Goal: Task Accomplishment & Management: Manage account settings

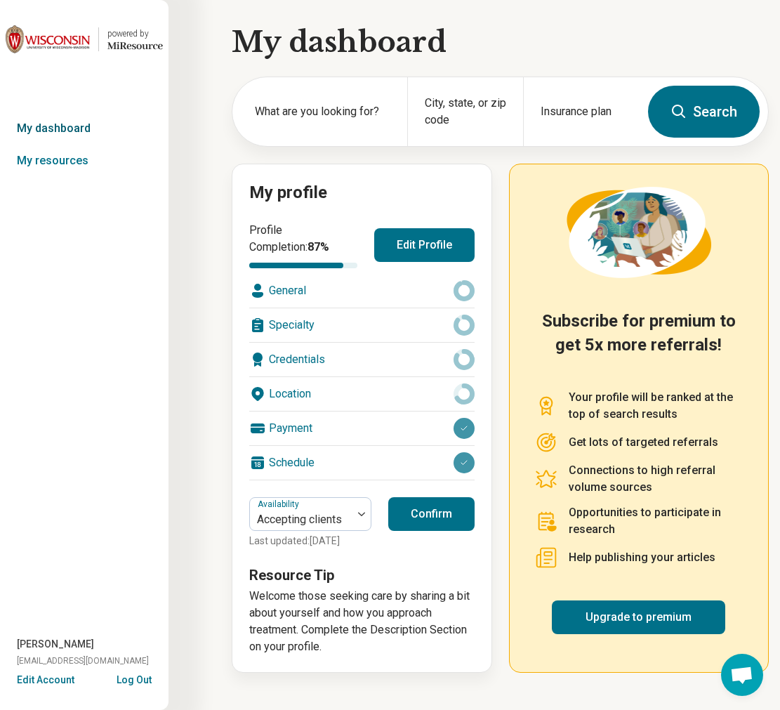
click at [50, 133] on link "My dashboard" at bounding box center [84, 128] width 169 height 32
click at [58, 166] on link "My resources" at bounding box center [84, 161] width 169 height 32
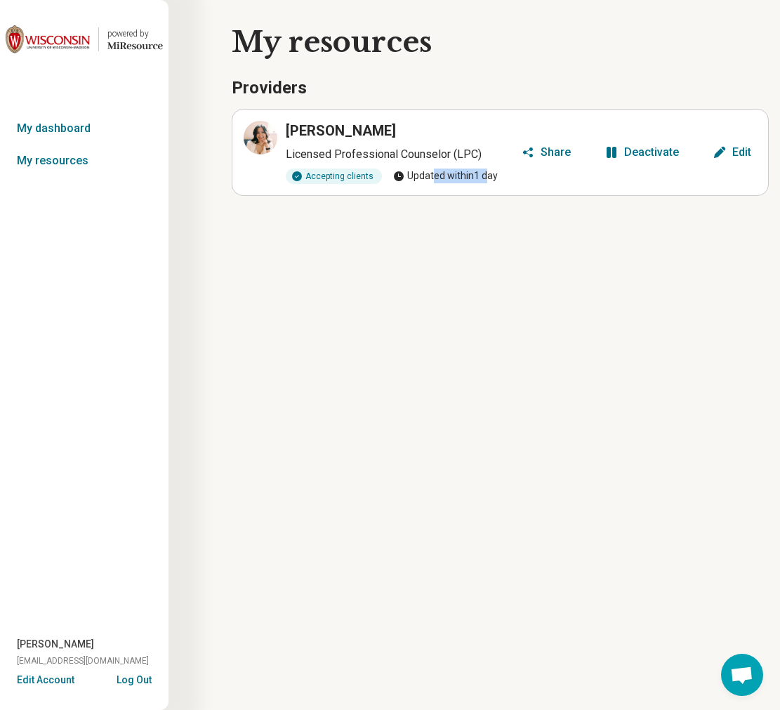
drag, startPoint x: 432, startPoint y: 176, endPoint x: 487, endPoint y: 177, distance: 54.1
click at [487, 177] on span "Updated within 1 day" at bounding box center [445, 176] width 105 height 15
drag, startPoint x: 513, startPoint y: 177, endPoint x: 447, endPoint y: 176, distance: 66.7
click at [442, 175] on div "Accepting clients Updated within 1 day" at bounding box center [401, 176] width 230 height 15
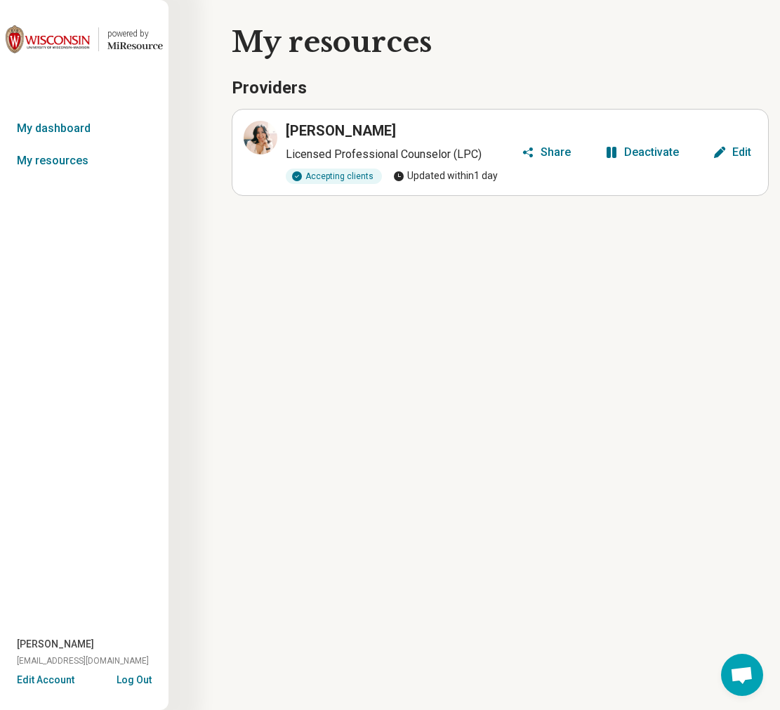
click at [447, 176] on span "Updated within 1 day" at bounding box center [445, 176] width 105 height 15
click at [265, 138] on icon at bounding box center [260, 137] width 17 height 17
click at [722, 155] on icon "button" at bounding box center [720, 152] width 14 height 14
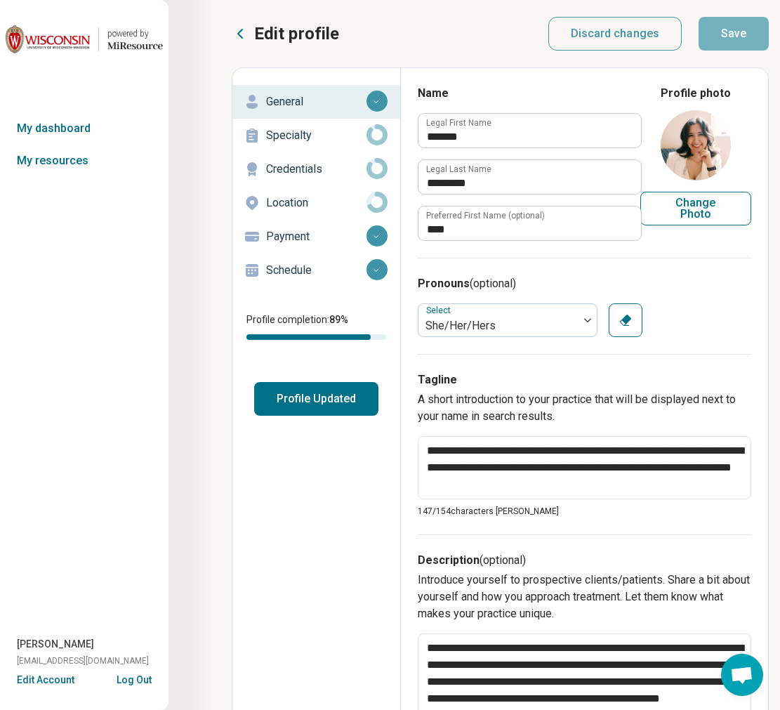
click at [312, 127] on p "Specialty" at bounding box center [316, 135] width 100 height 17
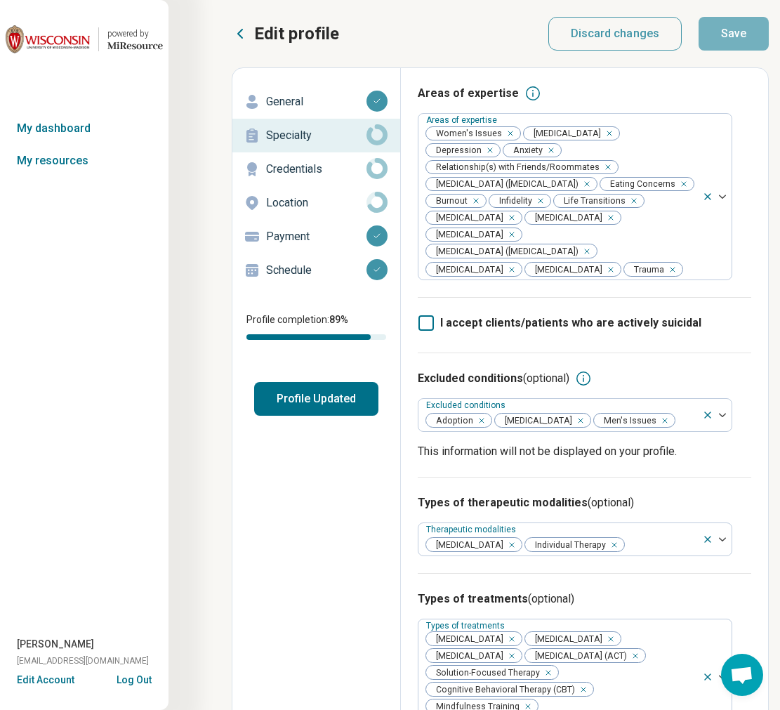
click at [306, 173] on p "Credentials" at bounding box center [316, 169] width 100 height 17
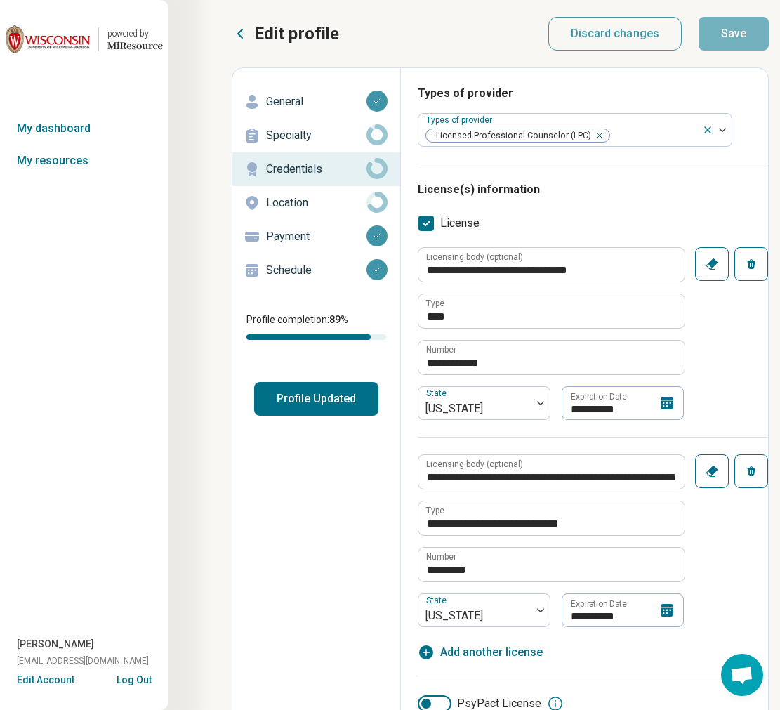
click at [307, 201] on p "Location" at bounding box center [316, 202] width 100 height 17
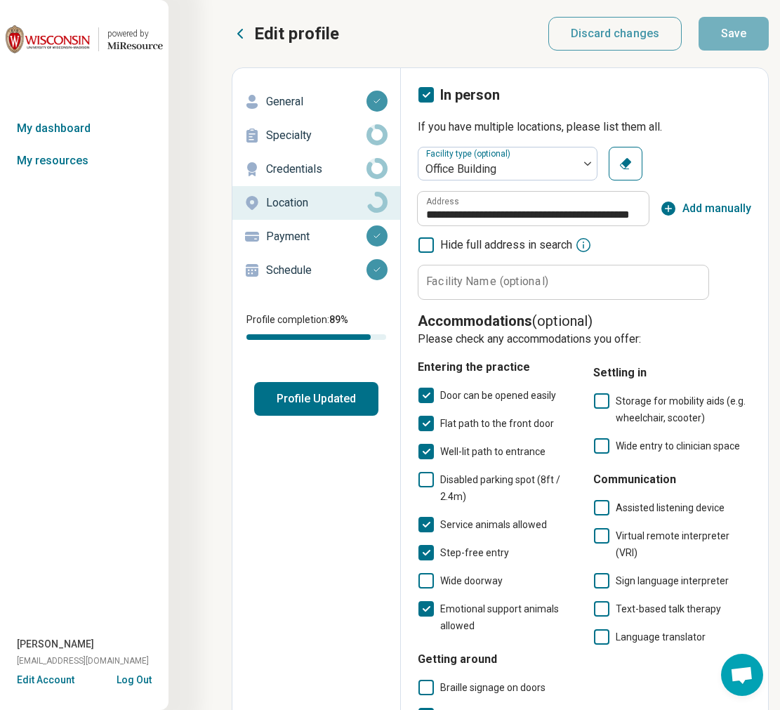
click at [297, 269] on p "Schedule" at bounding box center [316, 270] width 100 height 17
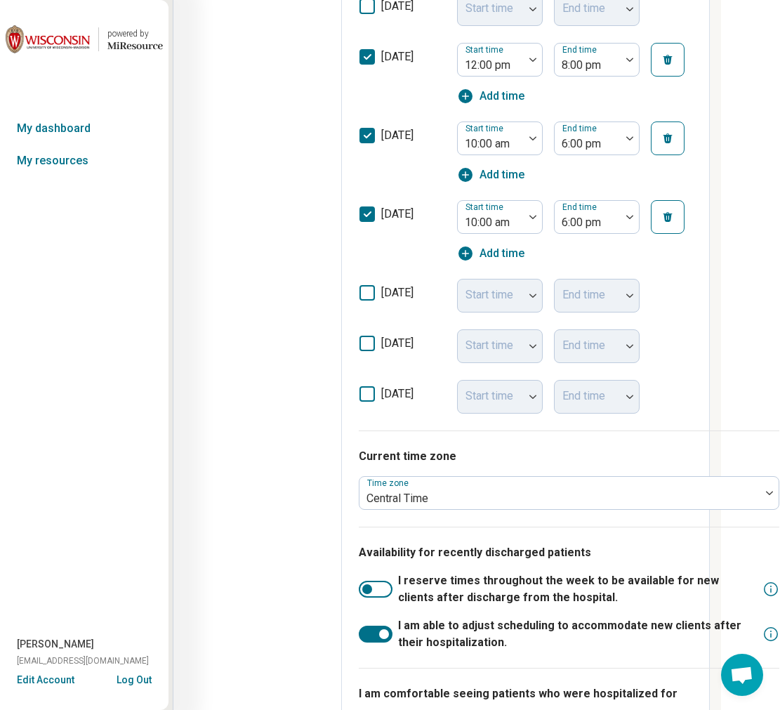
scroll to position [551, 59]
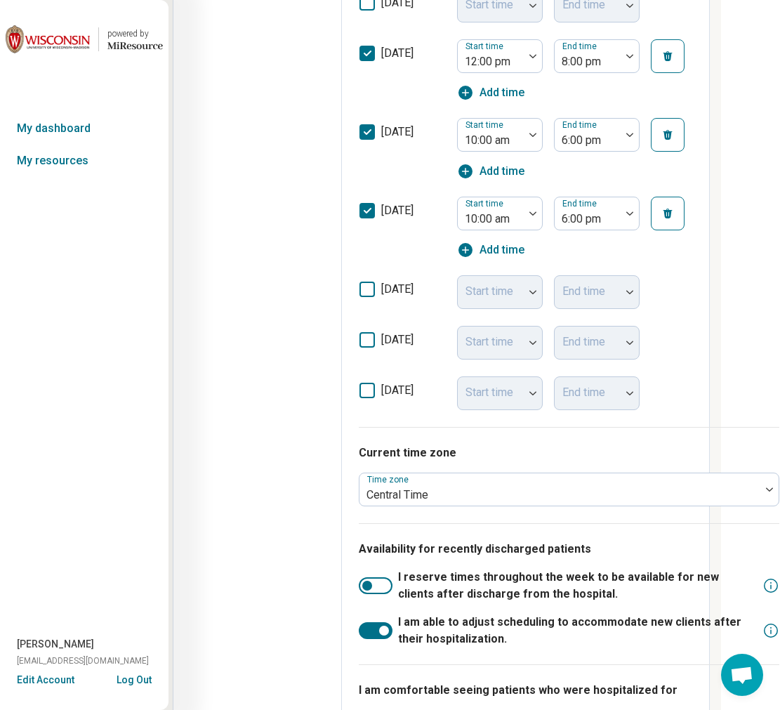
drag, startPoint x: 362, startPoint y: 291, endPoint x: 367, endPoint y: 297, distance: 7.6
click at [362, 291] on icon at bounding box center [366, 289] width 15 height 15
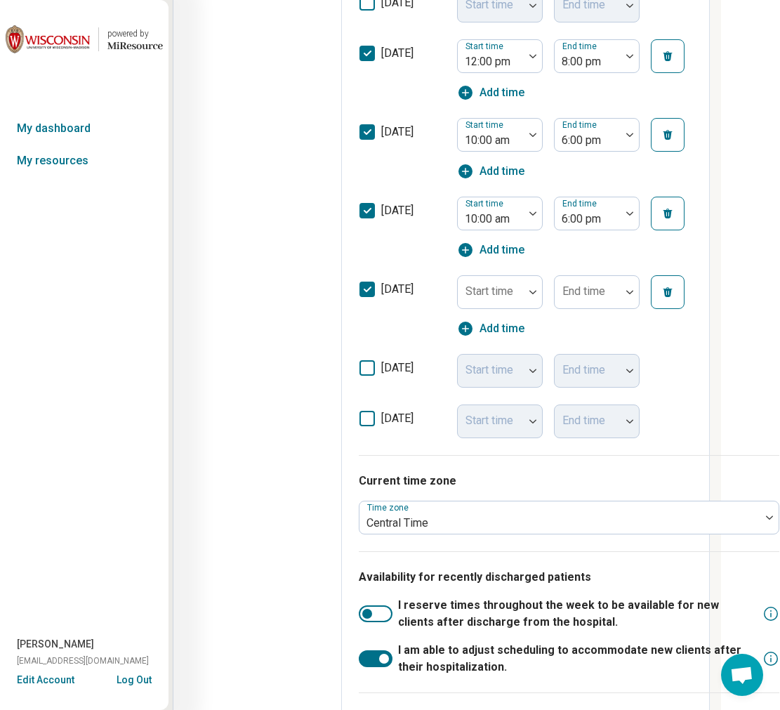
click at [377, 362] on label "friday" at bounding box center [402, 373] width 87 height 28
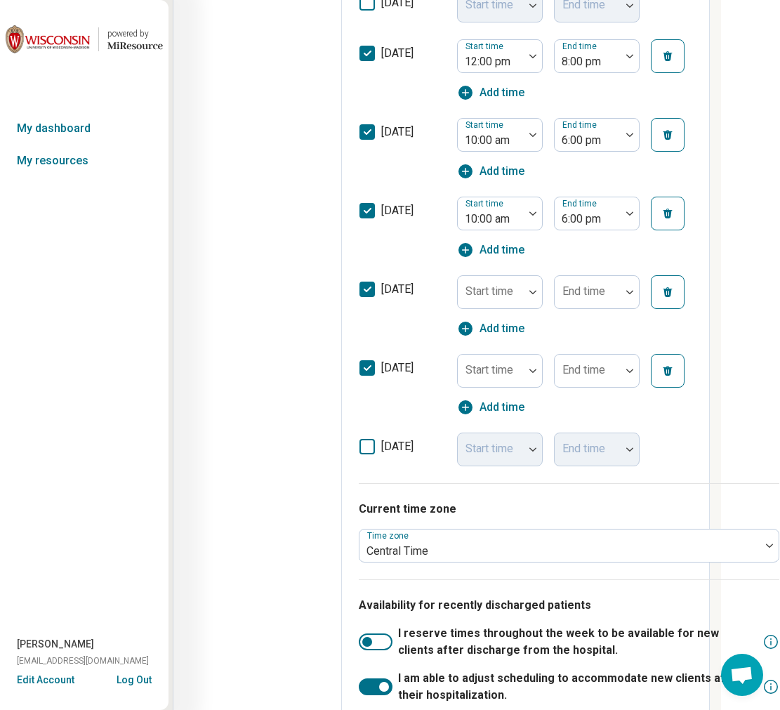
click at [496, 327] on span "Add time" at bounding box center [502, 328] width 45 height 17
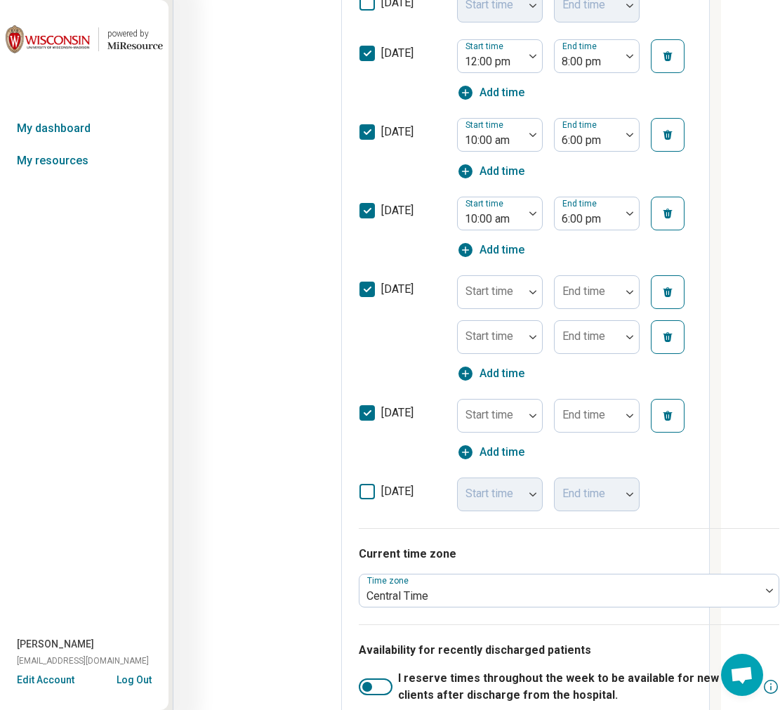
click at [661, 340] on button "button" at bounding box center [668, 337] width 34 height 34
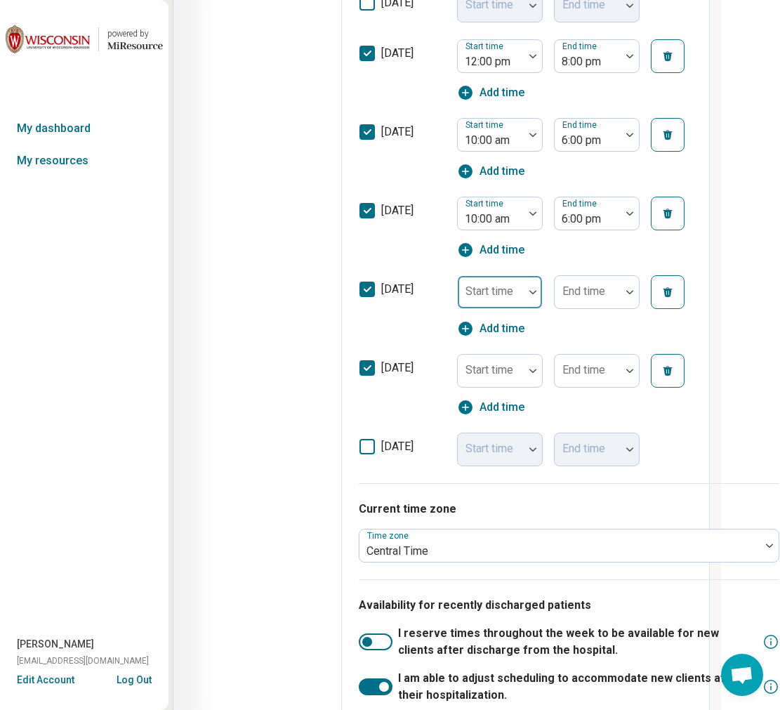
click at [494, 292] on div "Start time" at bounding box center [500, 292] width 86 height 34
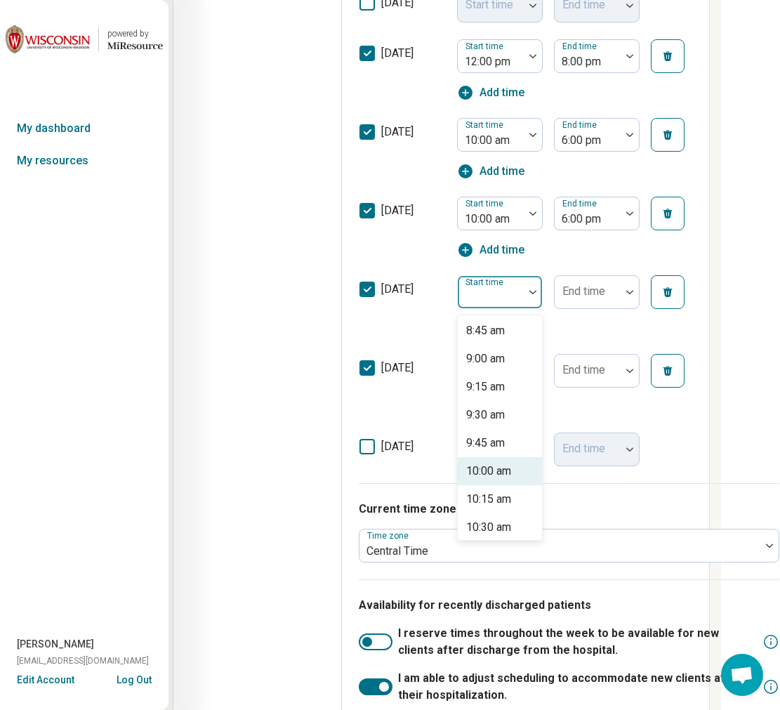
scroll to position [989, 0]
click at [491, 473] on div "10:00 am" at bounding box center [488, 466] width 45 height 17
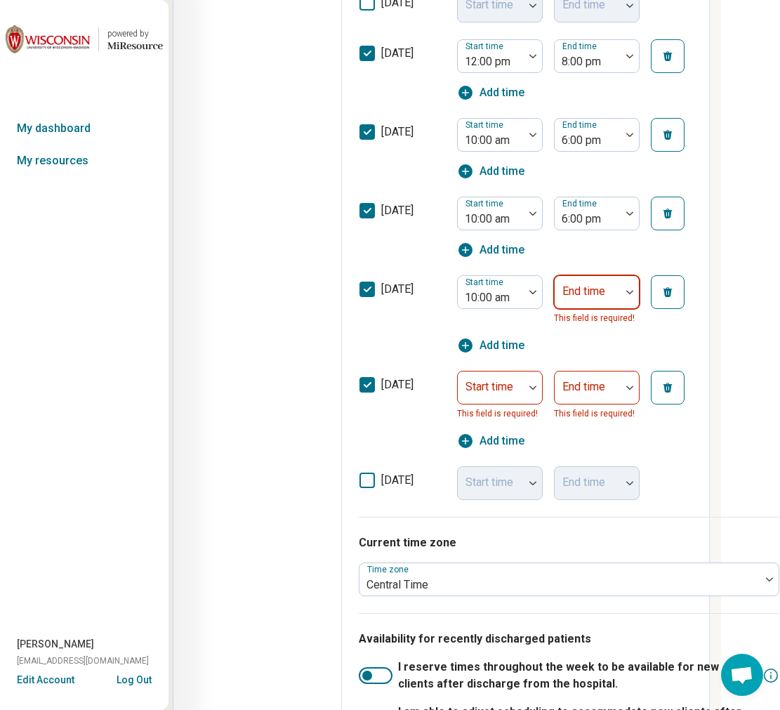
click at [600, 291] on div "End time" at bounding box center [597, 292] width 86 height 34
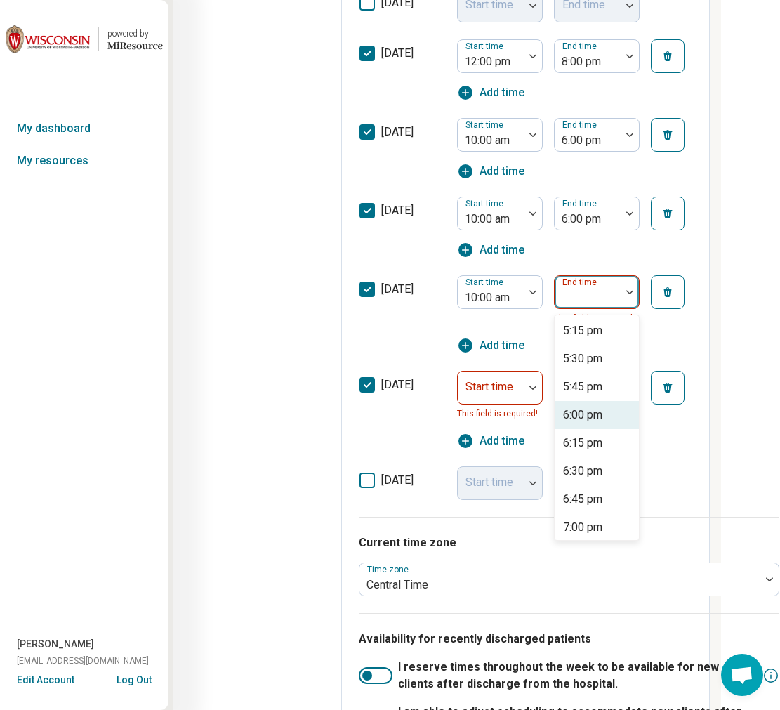
scroll to position [824, 0]
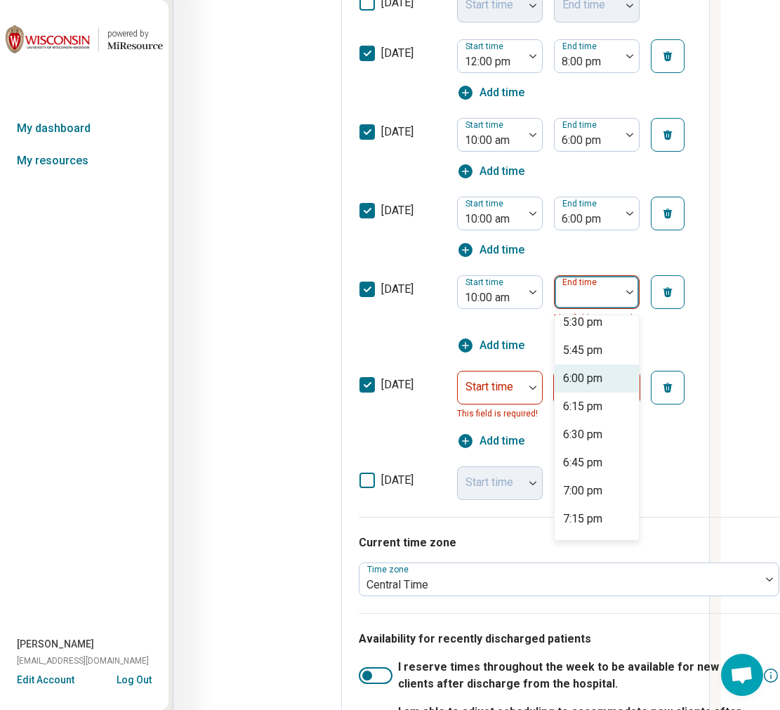
click at [587, 382] on div "6:00 pm" at bounding box center [582, 378] width 39 height 17
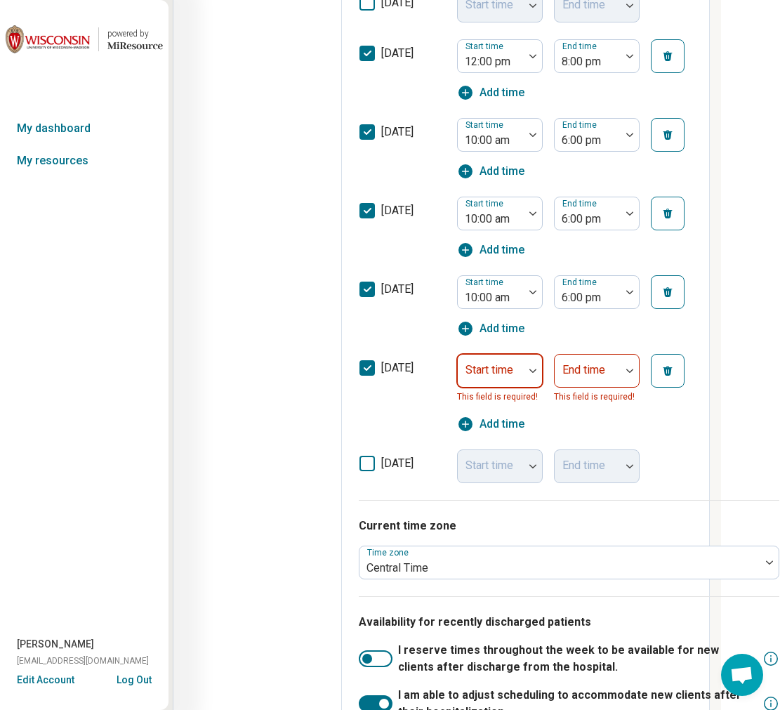
click at [515, 369] on div at bounding box center [490, 377] width 55 height 20
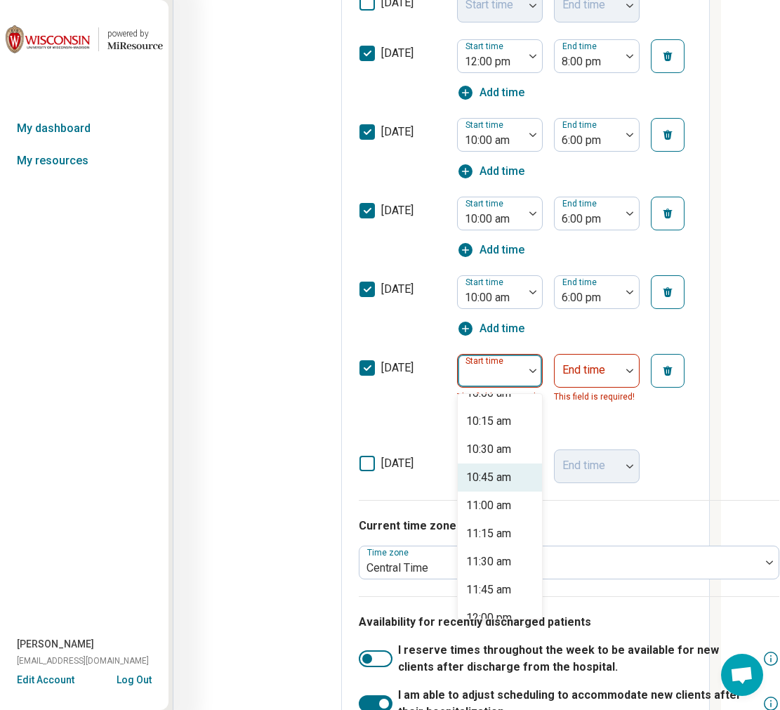
scroll to position [1107, 0]
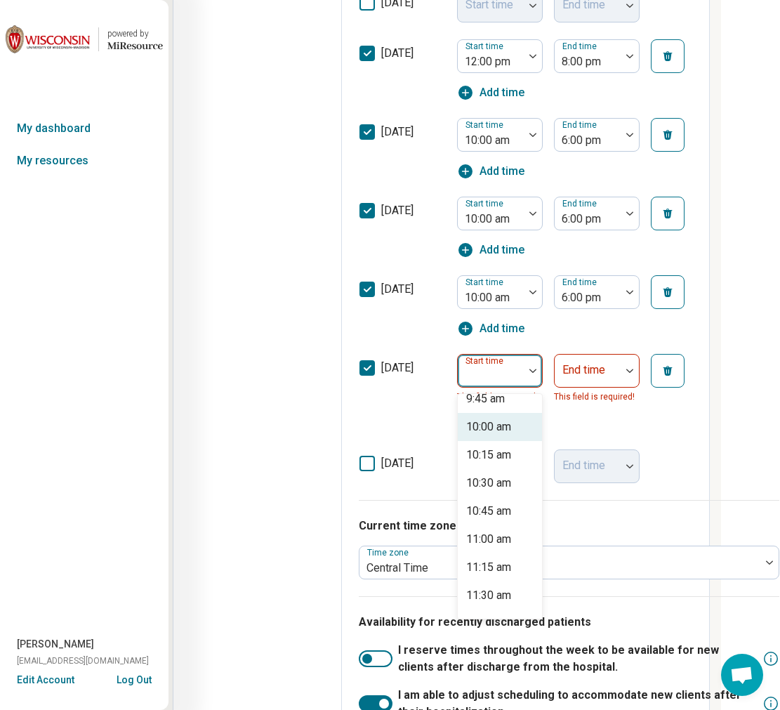
click at [499, 428] on div "10:00 am" at bounding box center [488, 426] width 45 height 17
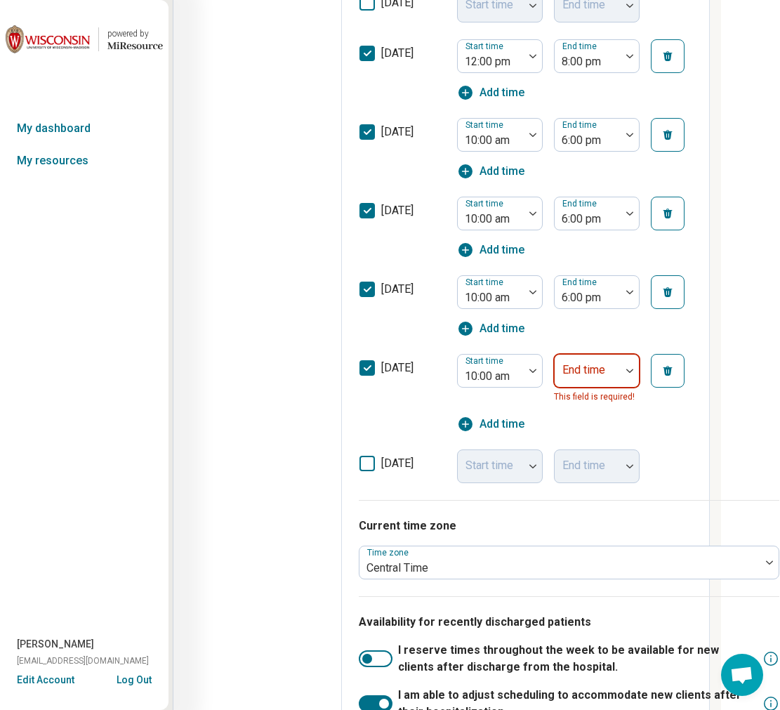
click at [602, 368] on div "End time" at bounding box center [597, 371] width 86 height 34
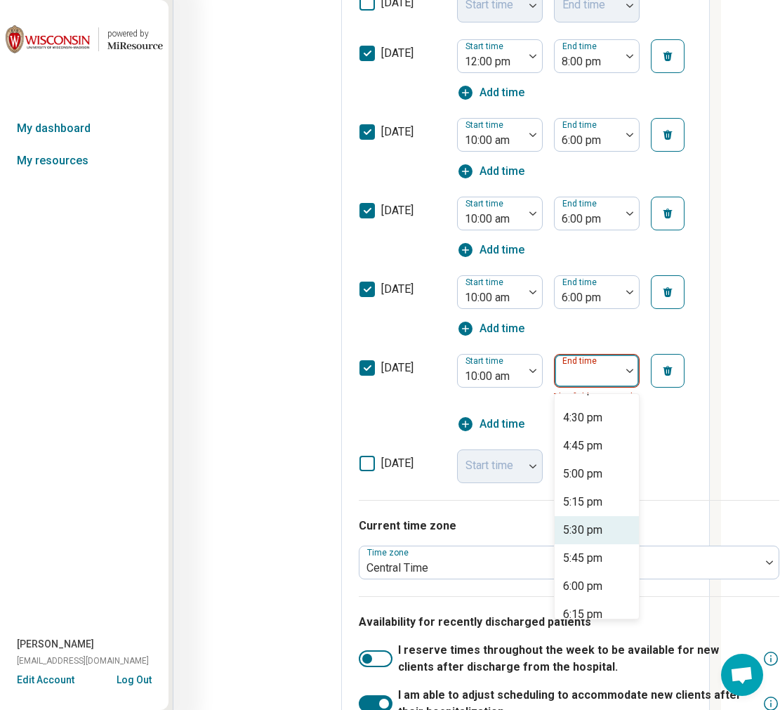
scroll to position [775, 0]
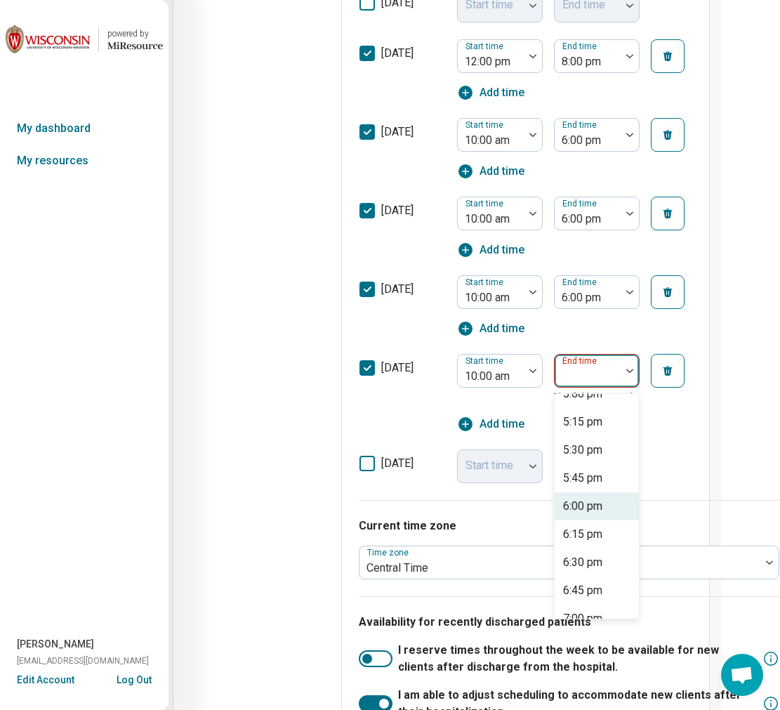
click at [579, 509] on div "6:00 pm" at bounding box center [582, 506] width 39 height 17
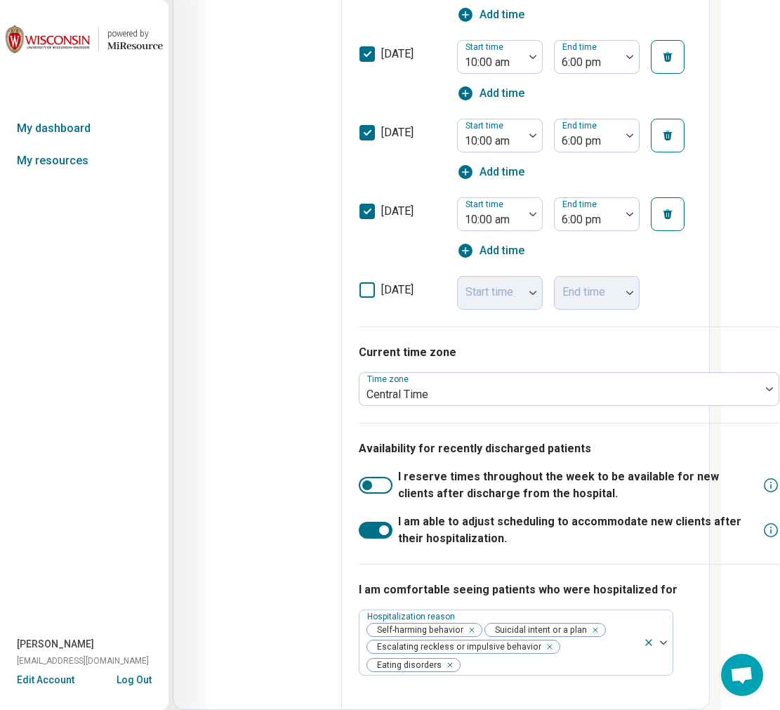
scroll to position [0, 59]
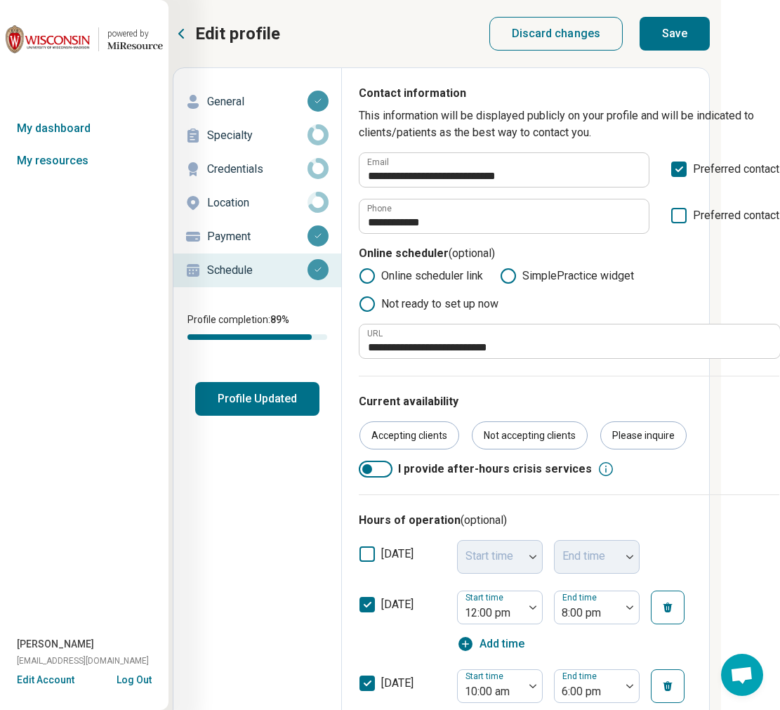
click at [678, 37] on button "Save" at bounding box center [675, 34] width 70 height 34
click at [265, 202] on p "Location" at bounding box center [257, 202] width 100 height 17
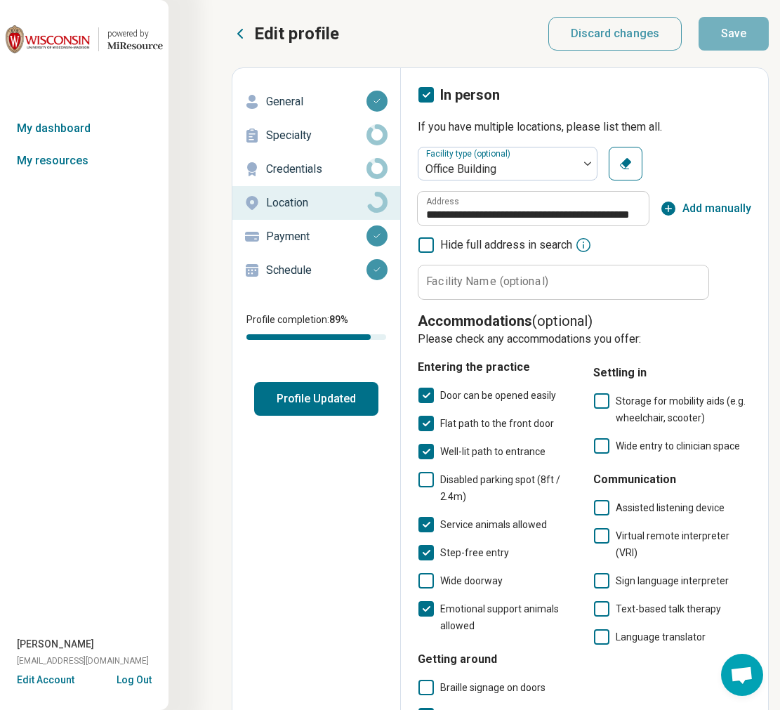
click at [343, 172] on p "Credentials" at bounding box center [316, 169] width 100 height 17
type textarea "*"
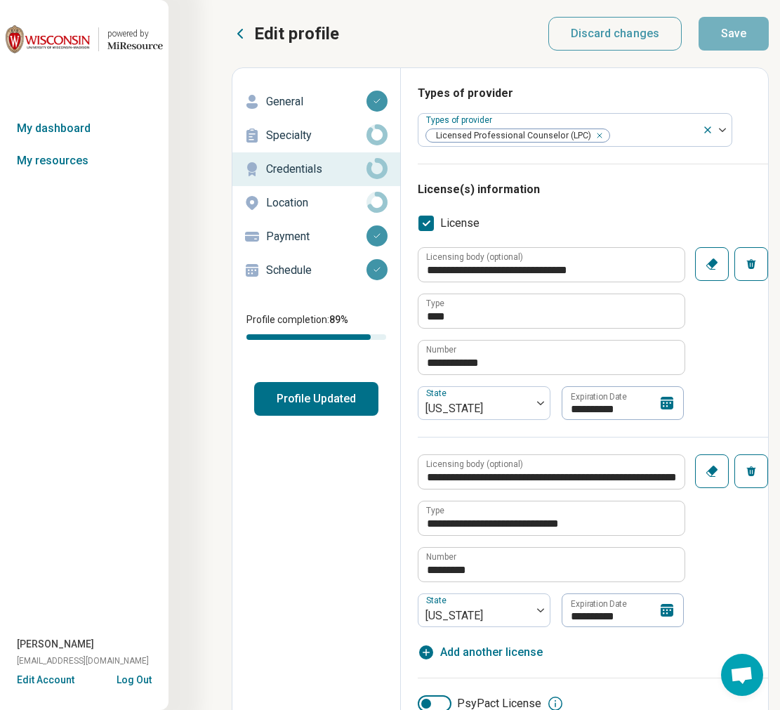
click at [335, 197] on p "Location" at bounding box center [316, 202] width 100 height 17
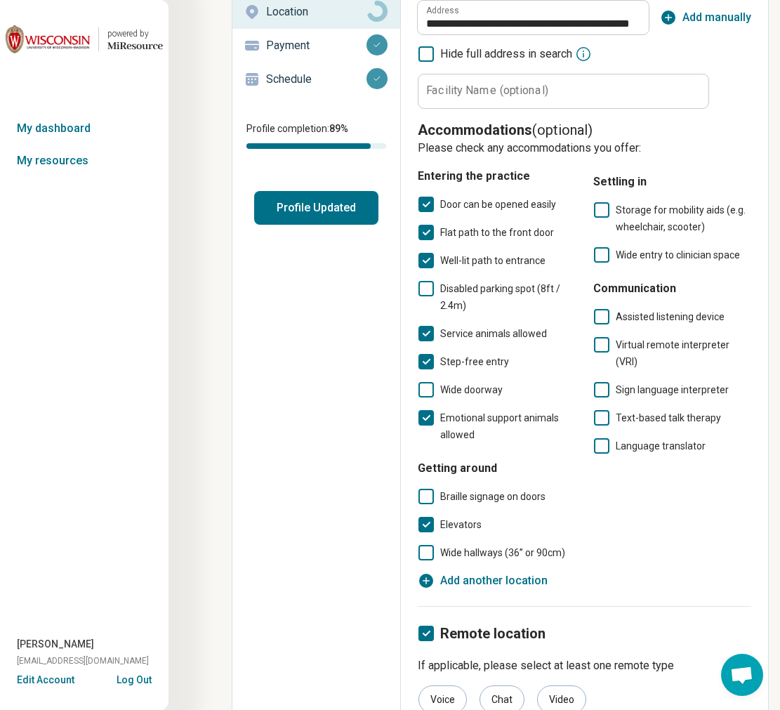
scroll to position [211, 0]
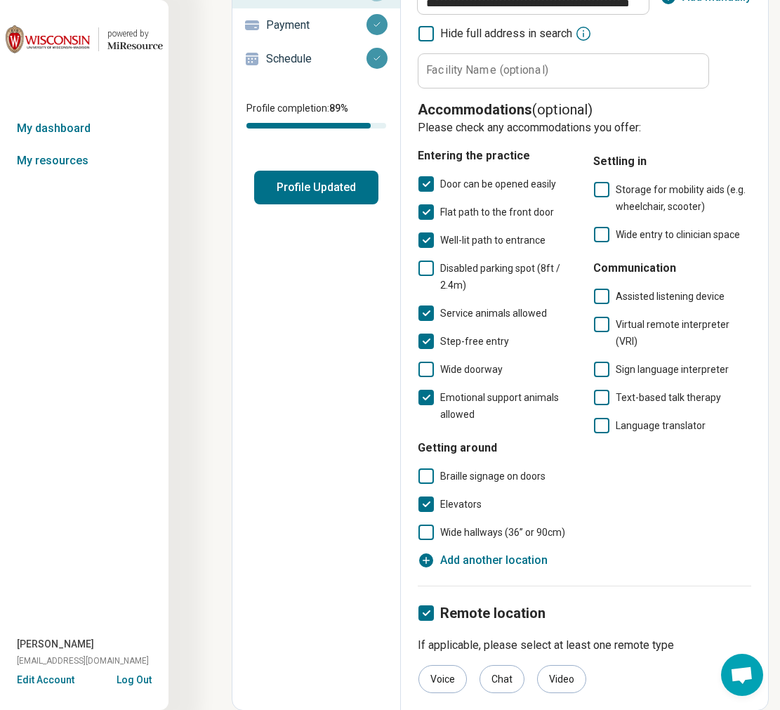
click at [344, 191] on button "Profile Updated" at bounding box center [316, 188] width 124 height 34
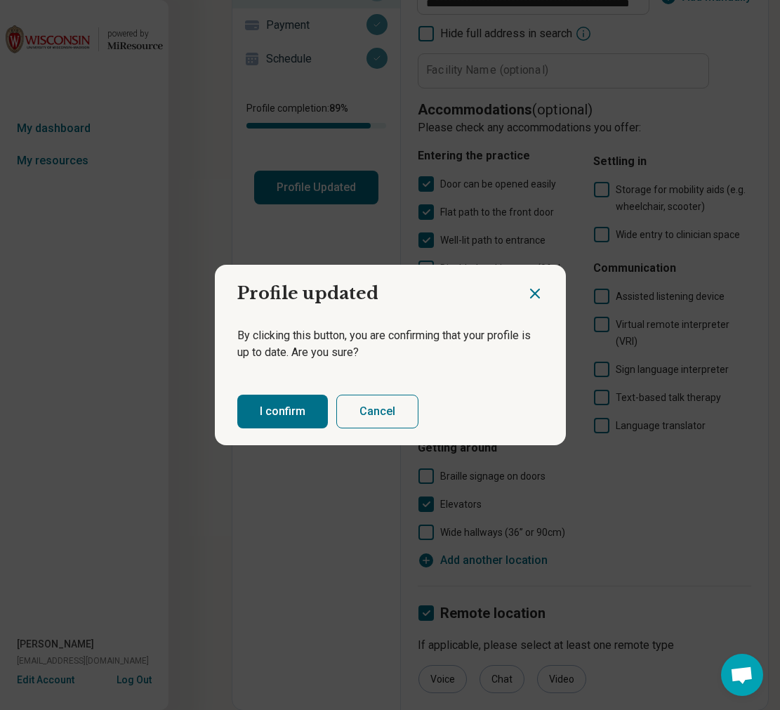
drag, startPoint x: 285, startPoint y: 410, endPoint x: 293, endPoint y: 401, distance: 12.0
click at [285, 410] on button "I confirm" at bounding box center [282, 412] width 91 height 34
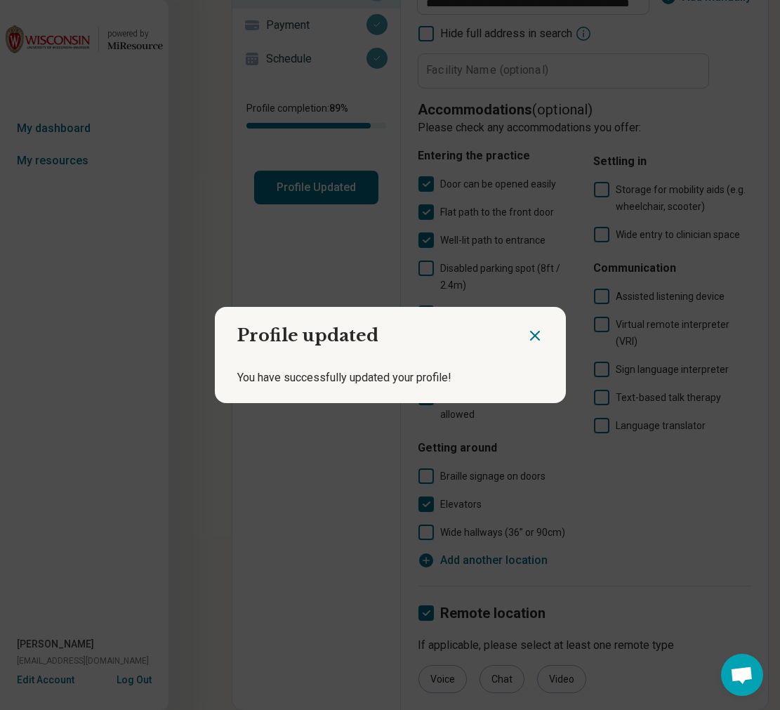
click at [524, 336] on h2 "Profile updated" at bounding box center [371, 330] width 312 height 46
click at [539, 336] on icon "Close dialog" at bounding box center [535, 335] width 17 height 17
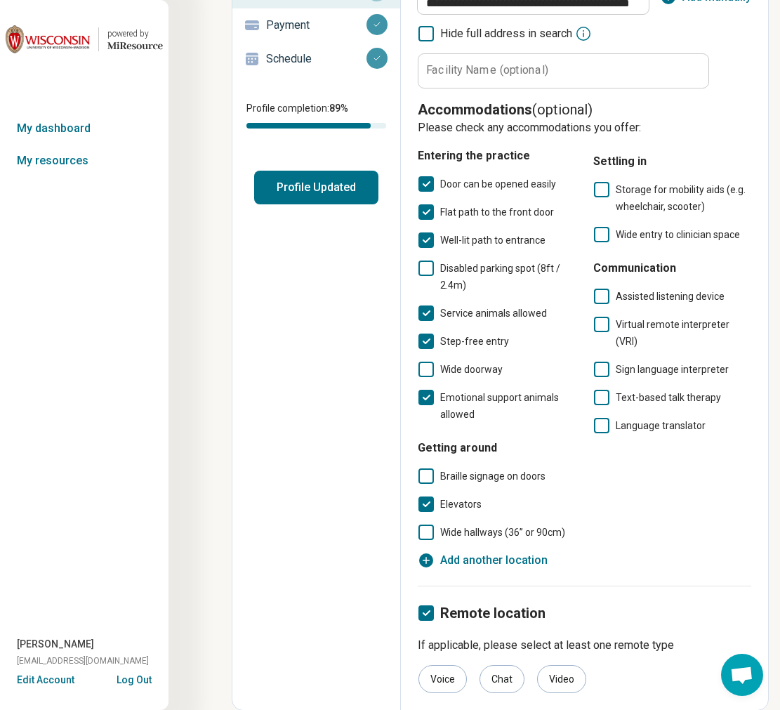
scroll to position [0, 0]
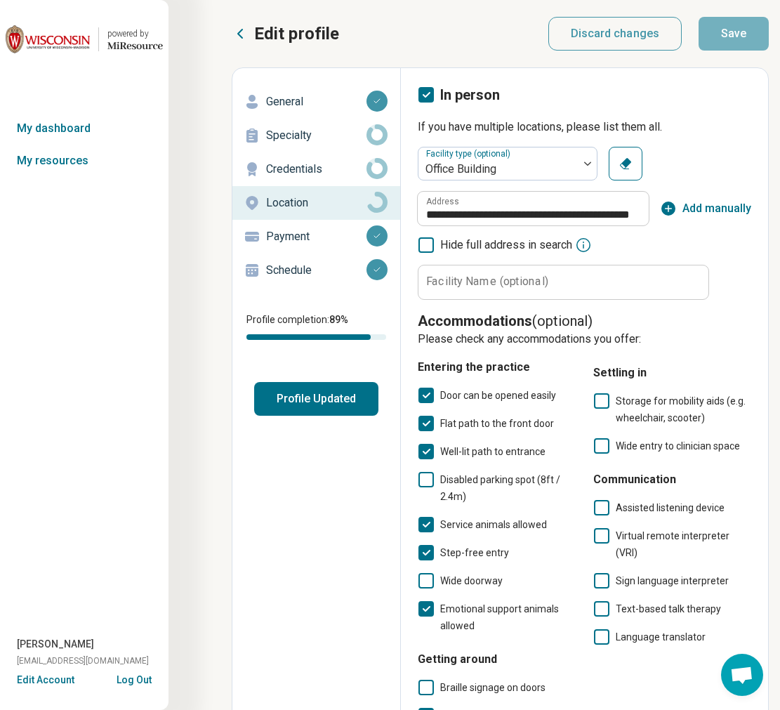
click at [243, 28] on icon at bounding box center [240, 33] width 17 height 17
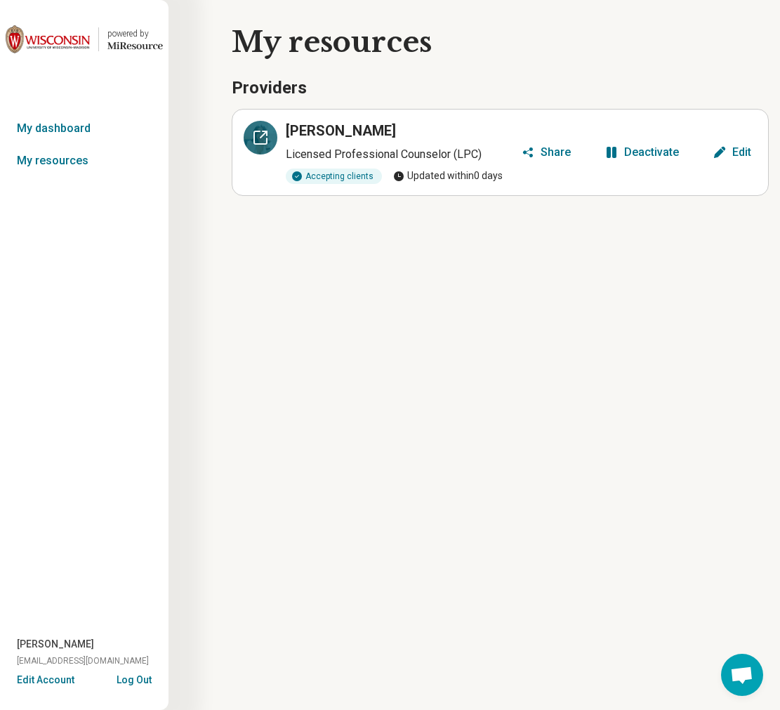
click at [263, 145] on icon at bounding box center [260, 137] width 17 height 17
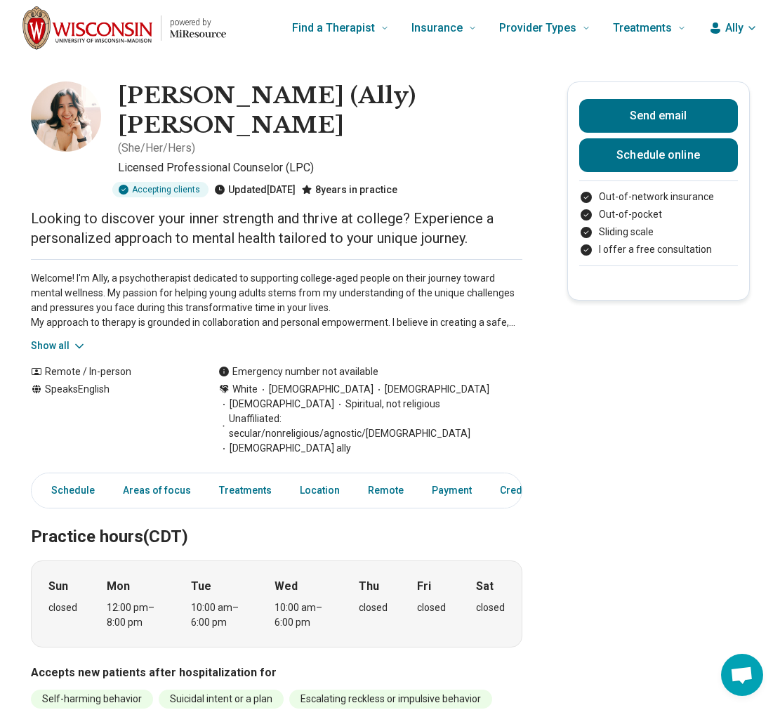
drag, startPoint x: 103, startPoint y: 176, endPoint x: 312, endPoint y: 183, distance: 210.0
click at [312, 209] on p "Looking to discover your inner strength and thrive at college? Experience a per…" at bounding box center [276, 228] width 491 height 39
drag, startPoint x: 310, startPoint y: 183, endPoint x: 93, endPoint y: 187, distance: 217.0
click at [93, 209] on p "Looking to discover your inner strength and thrive at college? Experience a per…" at bounding box center [276, 228] width 491 height 39
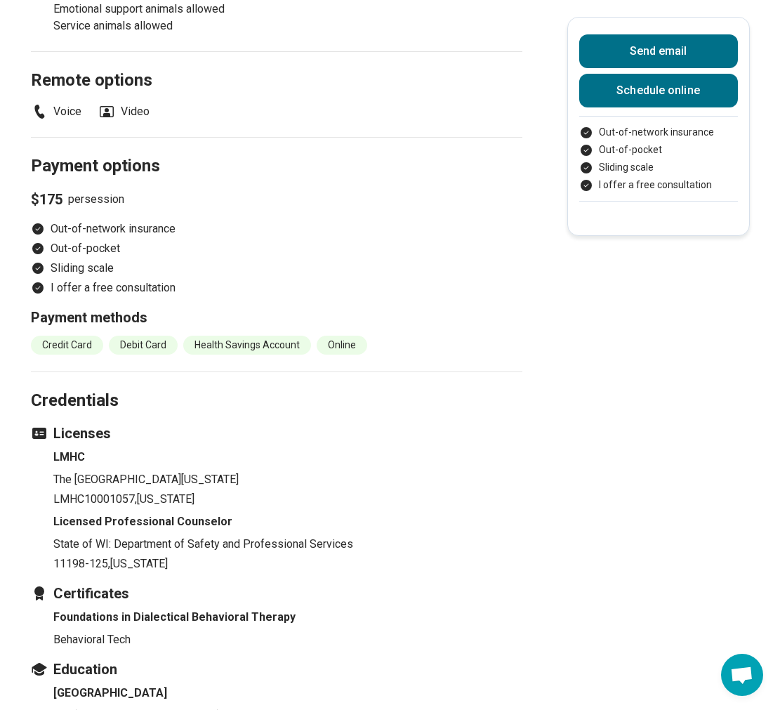
scroll to position [1534, 0]
